Goal: Task Accomplishment & Management: Complete application form

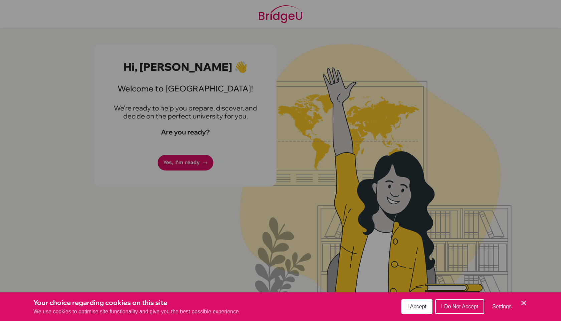
click at [408, 314] on button "I Accept" at bounding box center [416, 307] width 31 height 15
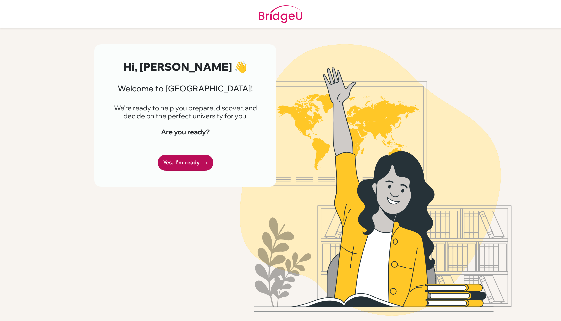
click at [188, 160] on link "Yes, I'm ready" at bounding box center [186, 163] width 56 height 16
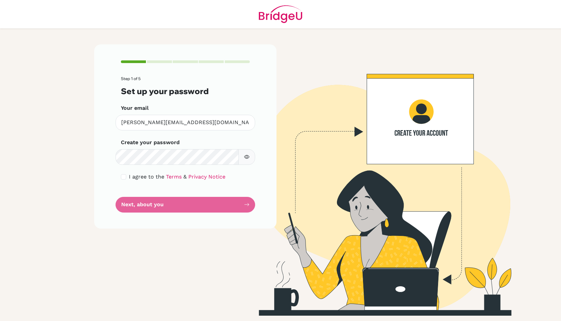
click at [118, 168] on div "Step 1 of 5 Set up your password Your email henry.chou01@iis.kh.edu.tw Invalid …" at bounding box center [185, 136] width 182 height 184
click at [124, 174] on div "I agree to the Terms & Privacy Notice" at bounding box center [185, 177] width 129 height 8
click at [125, 177] on input "checkbox" at bounding box center [123, 176] width 5 height 5
checkbox input "true"
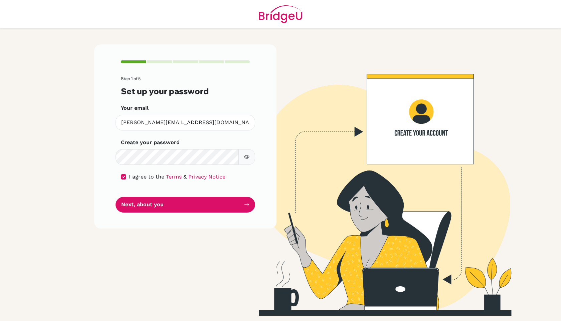
click at [152, 214] on div "Step 1 of 5 Set up your password Your email henry.chou01@iis.kh.edu.tw Invalid …" at bounding box center [185, 136] width 182 height 184
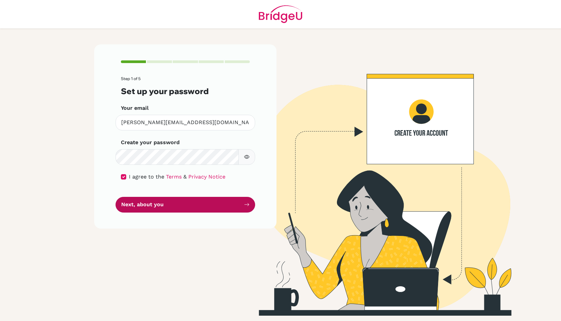
click at [152, 198] on button "Next, about you" at bounding box center [186, 205] width 140 height 16
